Goal: Information Seeking & Learning: Find specific fact

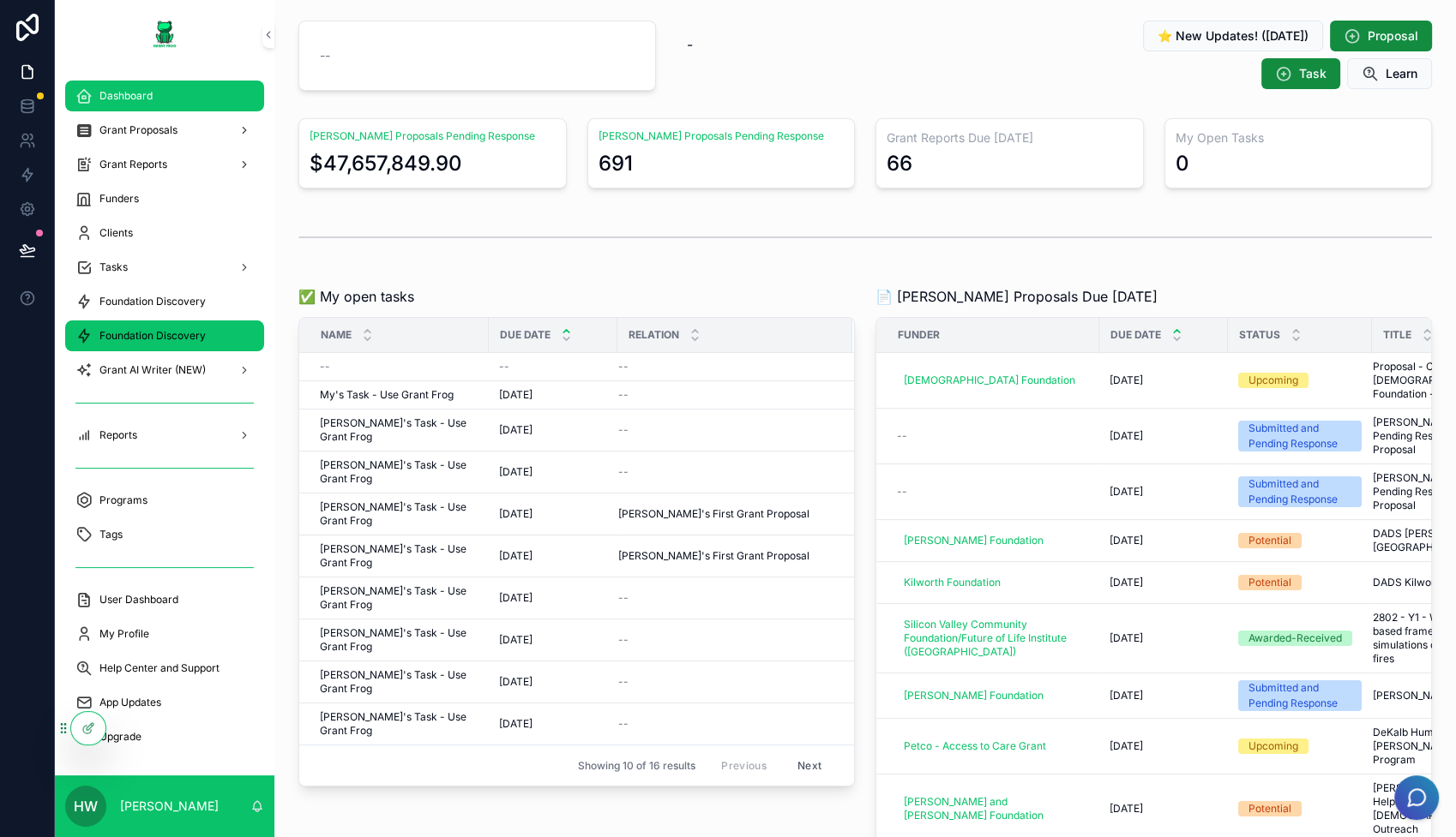
click at [178, 337] on span "Foundation Discovery" at bounding box center [152, 336] width 106 height 14
